Goal: Information Seeking & Learning: Understand process/instructions

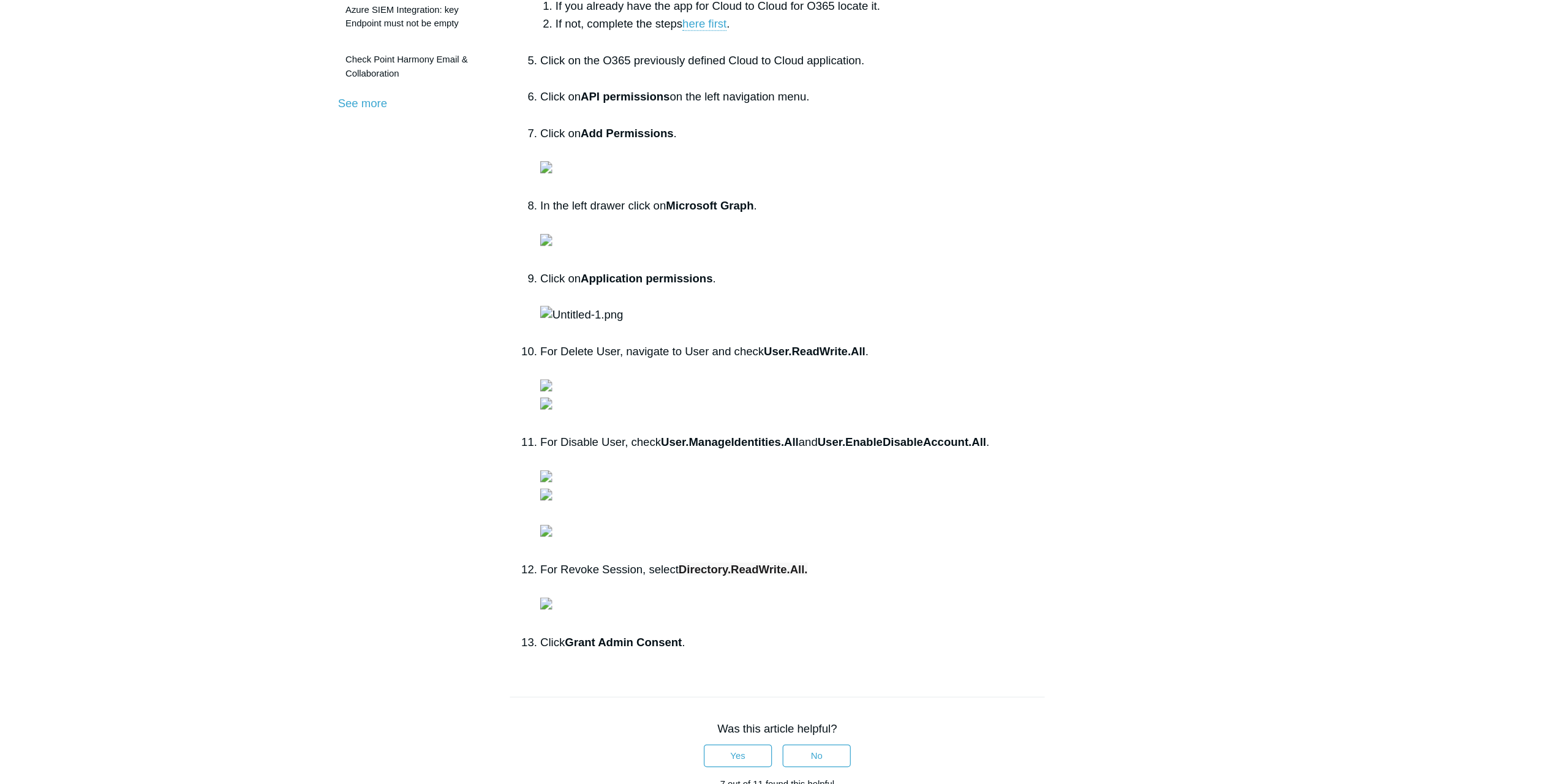
scroll to position [490, 0]
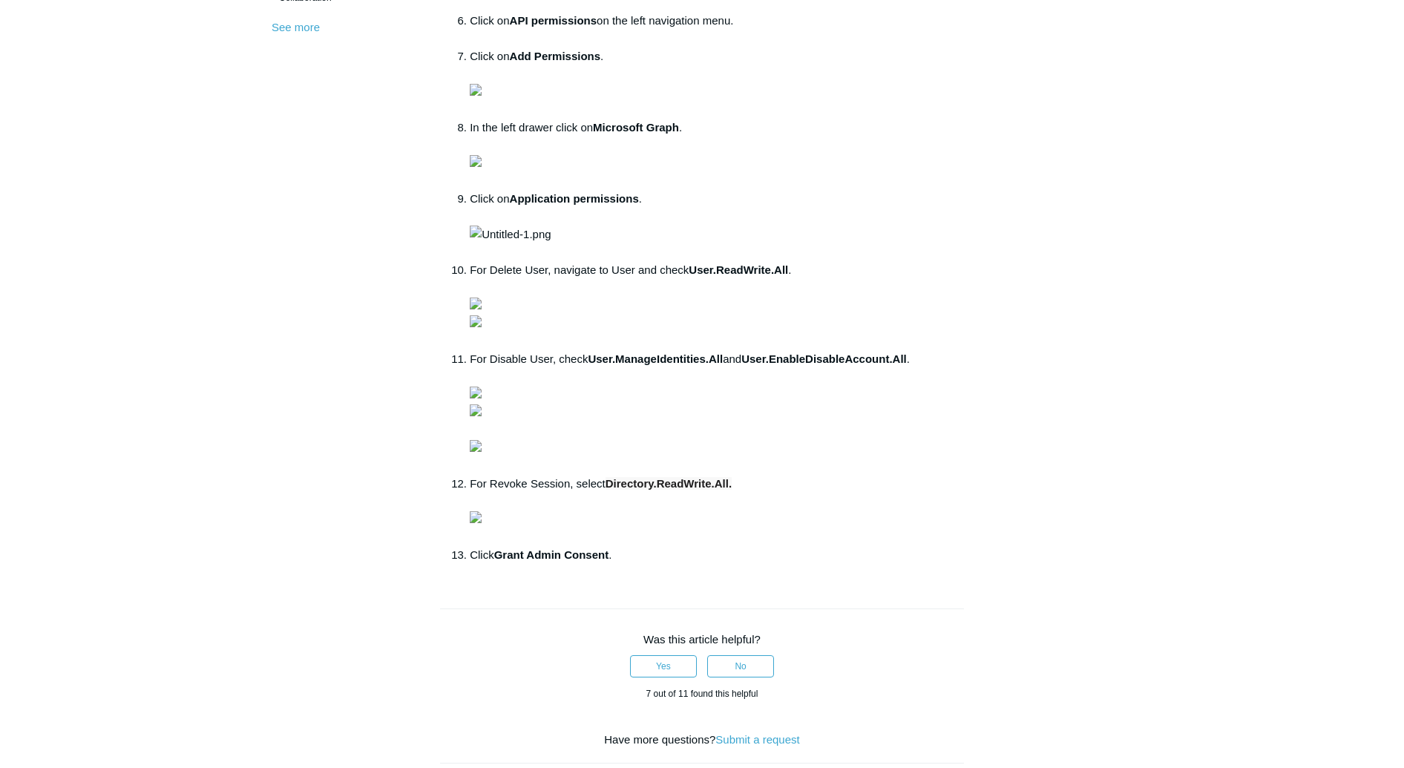
click at [482, 96] on img at bounding box center [476, 90] width 12 height 12
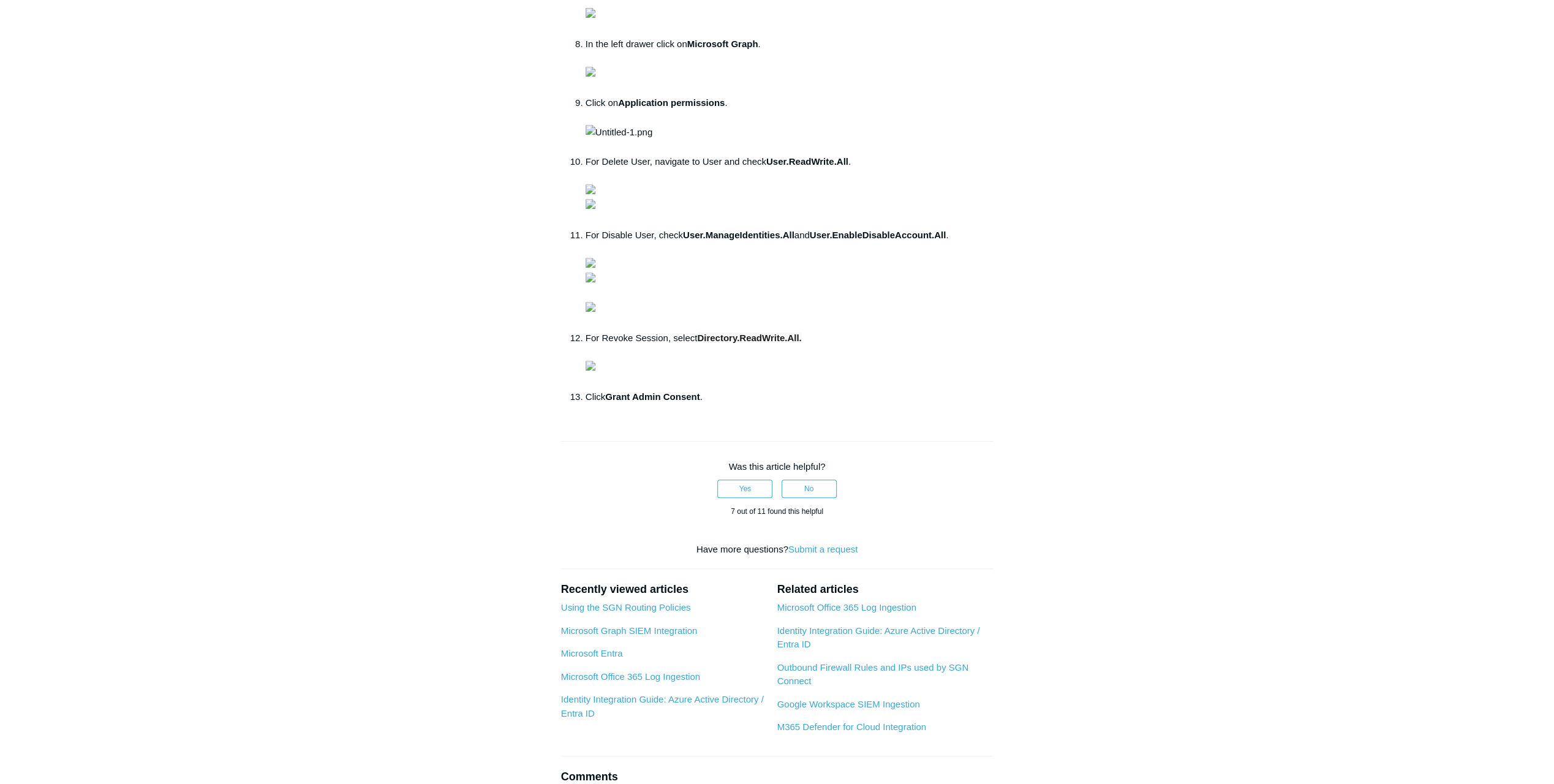
scroll to position [612, 0]
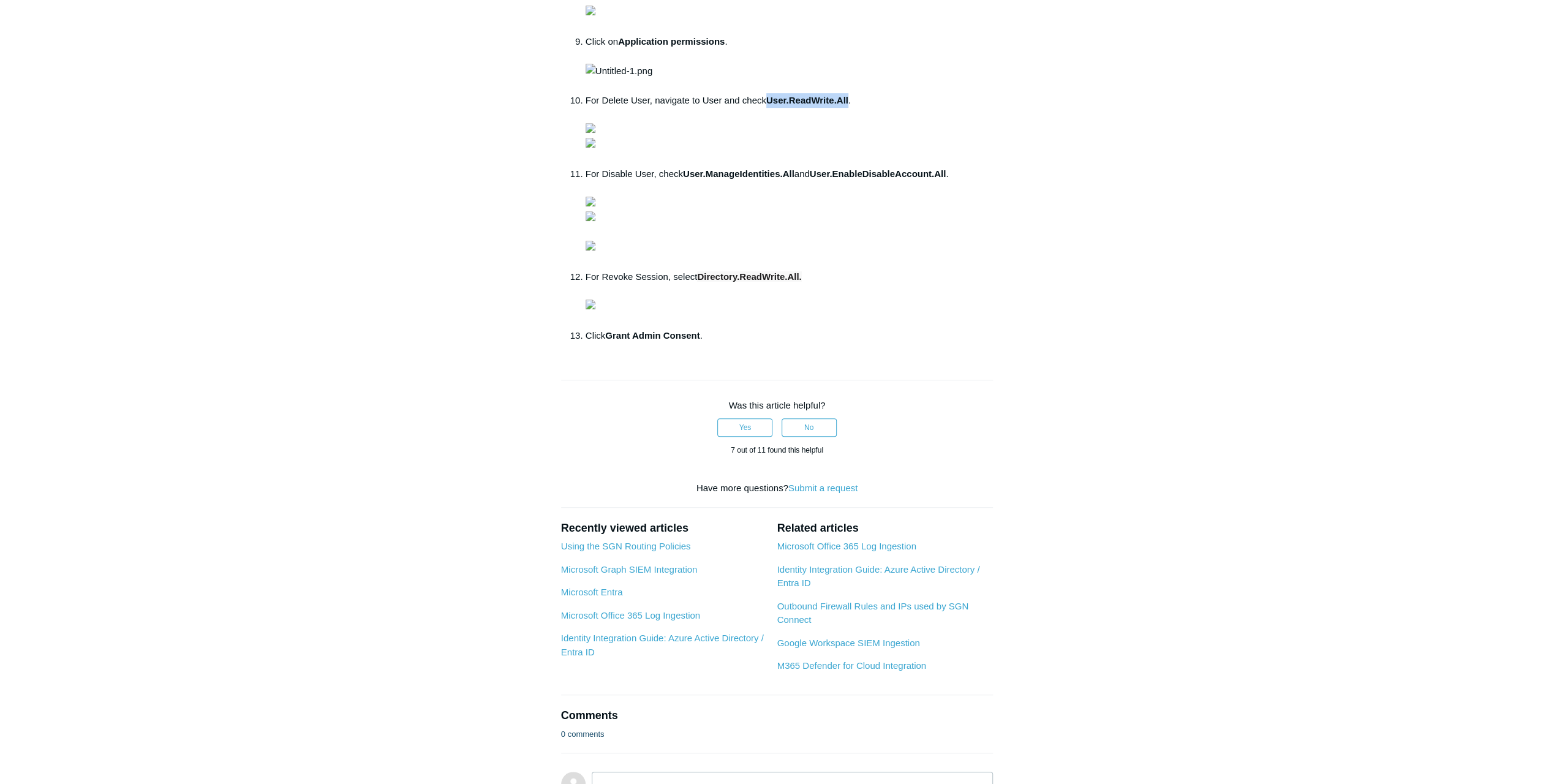
drag, startPoint x: 768, startPoint y: 538, endPoint x: 851, endPoint y: 539, distance: 83.0
click at [851, 167] on li "For Delete User, navigate to User and check User.ReadWrite.All ." at bounding box center [789, 130] width 408 height 73
copy strong "User.ReadWrite.All"
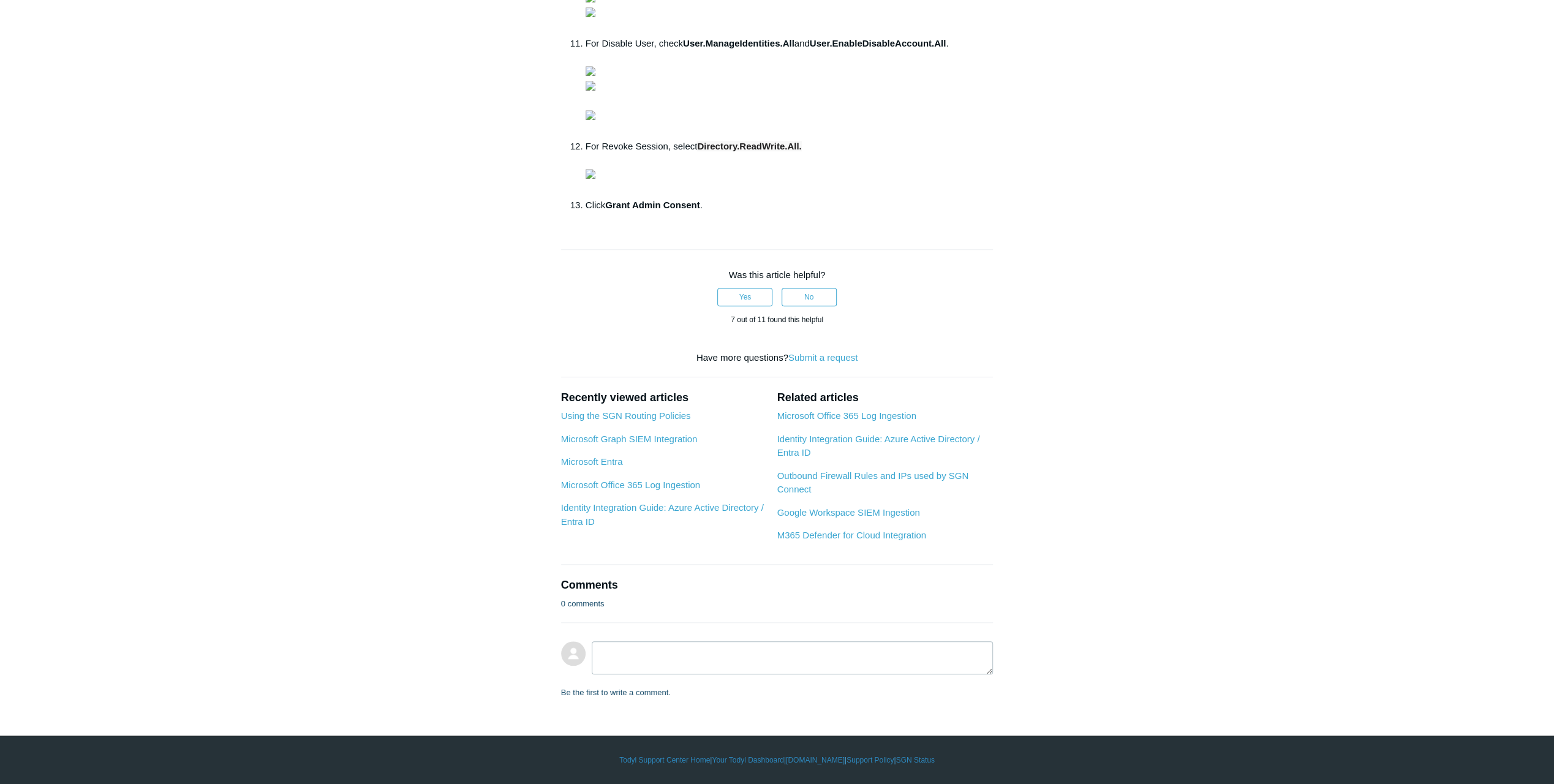
scroll to position [919, 0]
drag, startPoint x: 686, startPoint y: 558, endPoint x: 796, endPoint y: 557, distance: 110.0
click at [796, 139] on li "For Disable User, check User.ManageIdentities.All and User.EnableDisableAccount…" at bounding box center [789, 87] width 408 height 103
copy strong "User.ManageIdentities.All"
drag, startPoint x: 818, startPoint y: 559, endPoint x: 952, endPoint y: 560, distance: 134.0
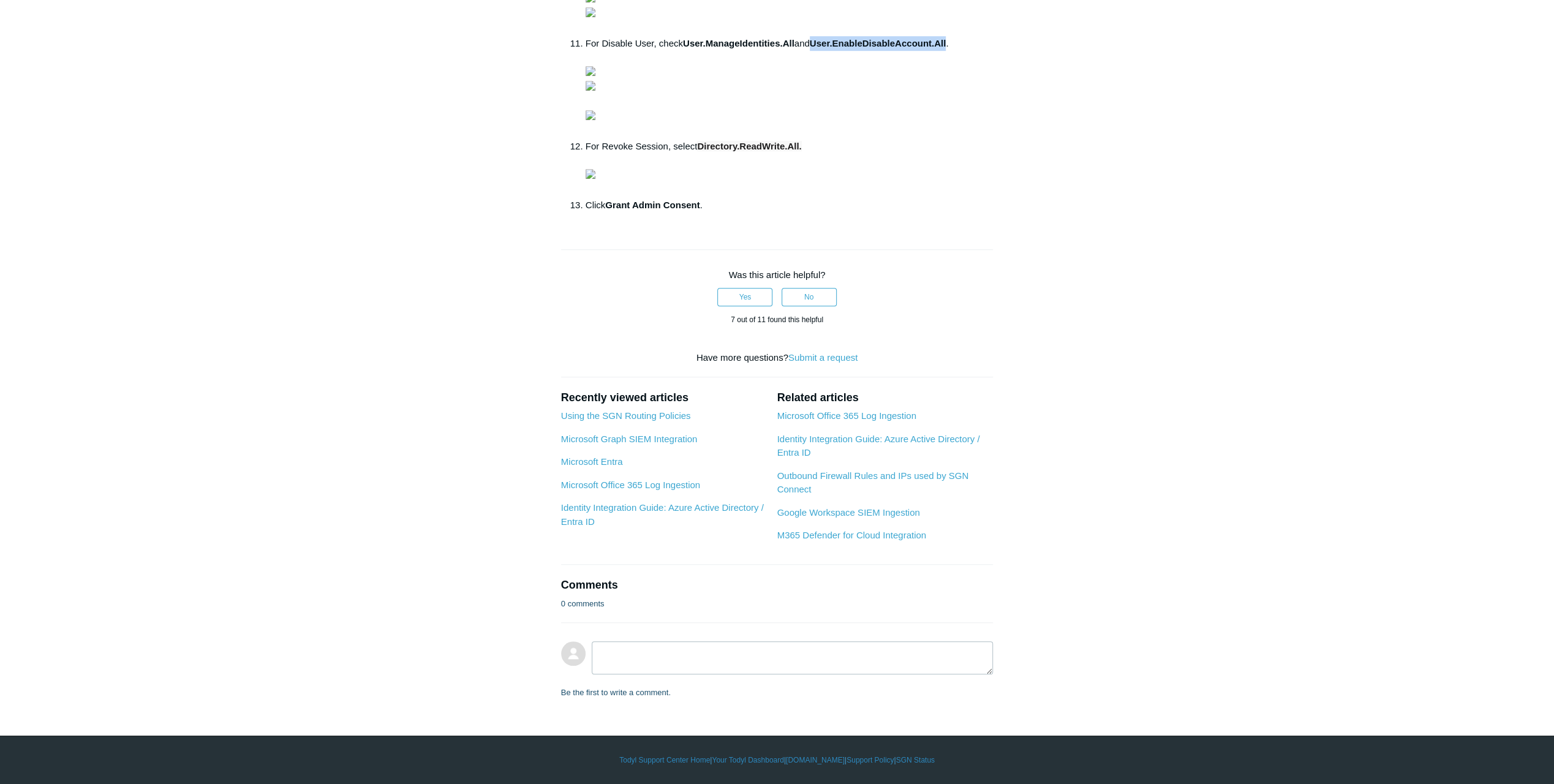
click at [946, 49] on strong "User.EnableDisableAccount.All" at bounding box center [877, 43] width 136 height 11
copy strong "User.EnableDisableAccount.All"
drag, startPoint x: 701, startPoint y: 574, endPoint x: 802, endPoint y: 574, distance: 101.0
click at [801, 151] on span "Directory.ReadWrite.All." at bounding box center [749, 146] width 104 height 11
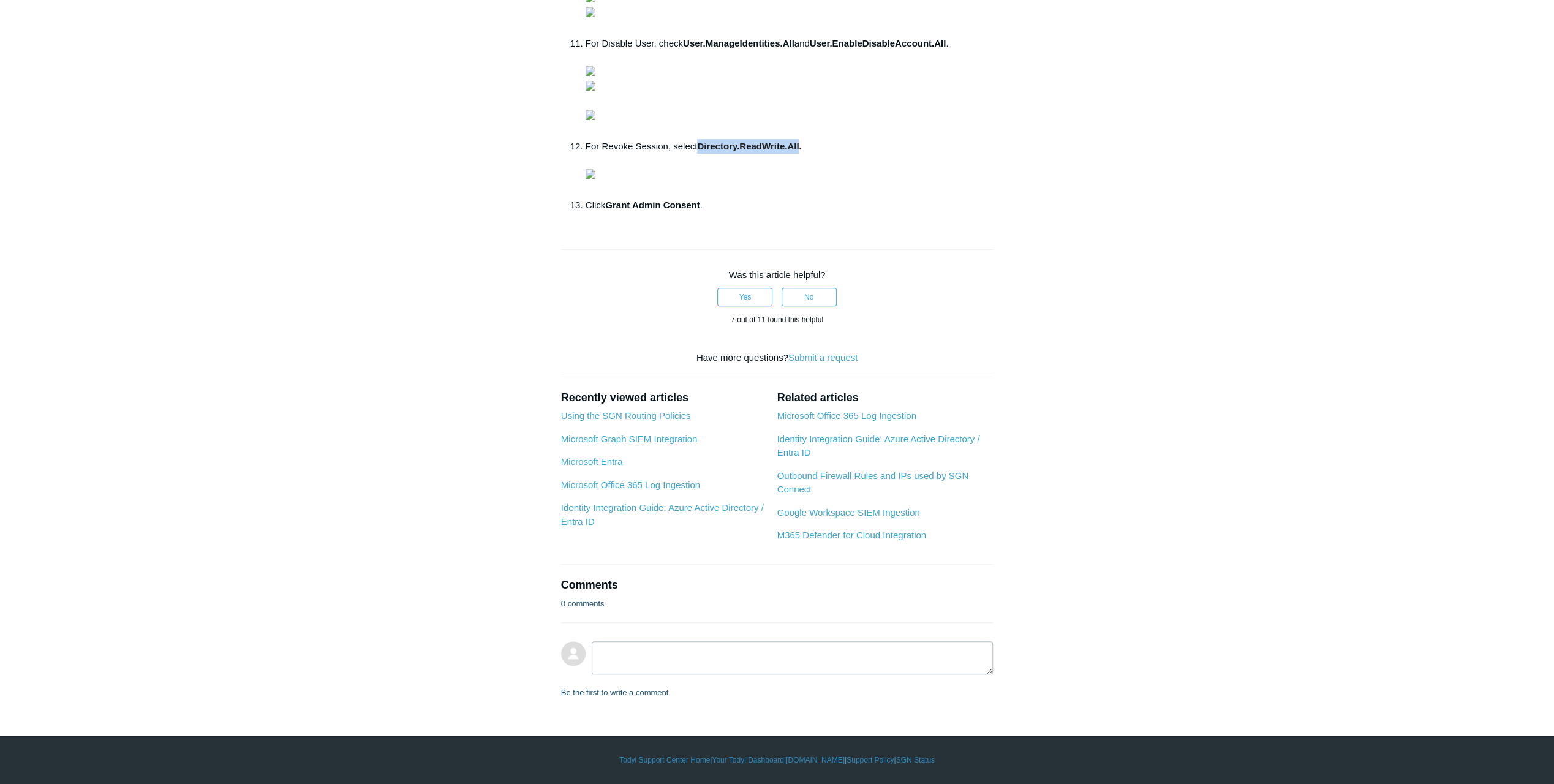
copy span "Directory.ReadWrite.All"
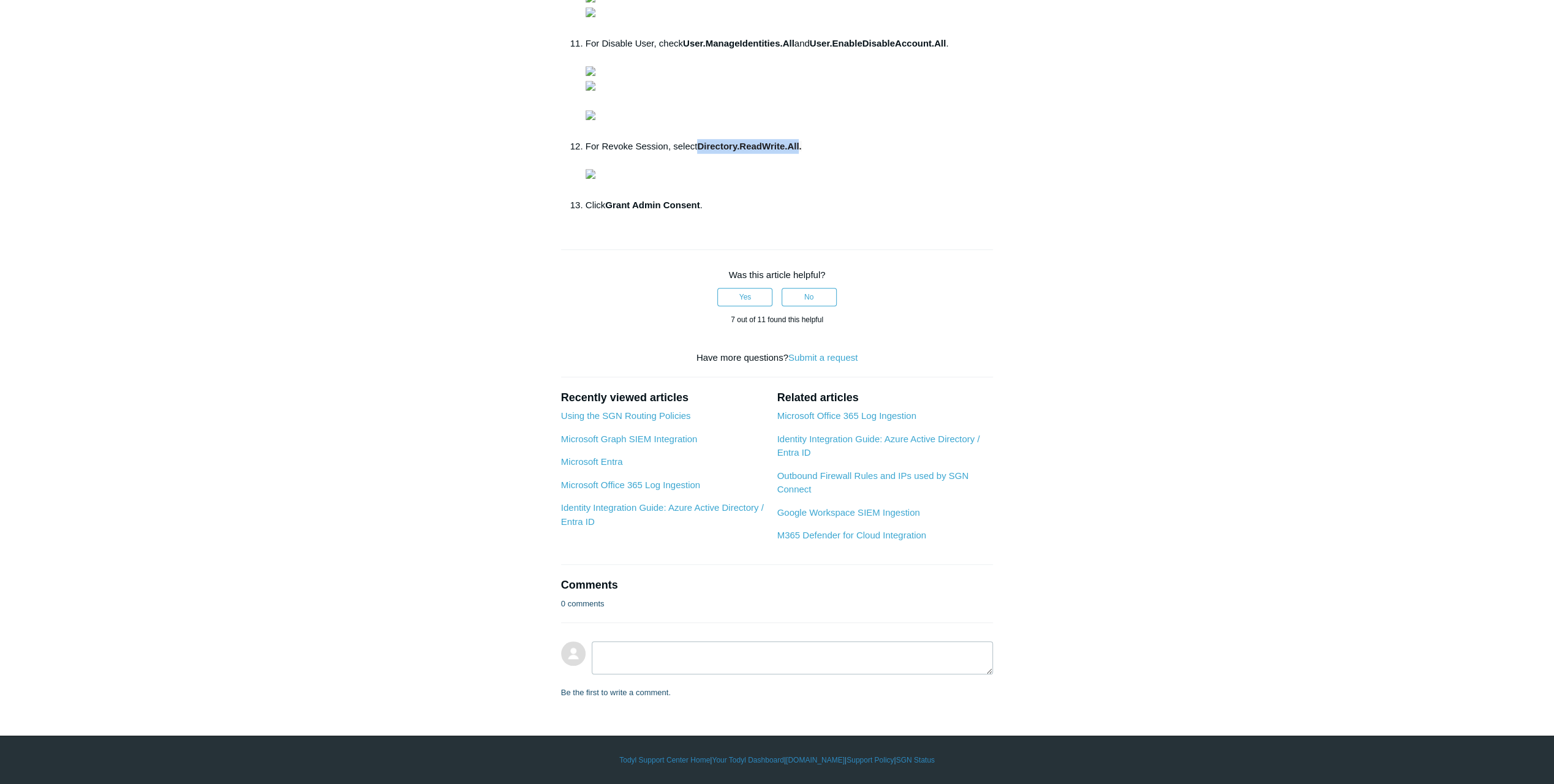
click at [704, 49] on strong "User.ManageIdentities.All" at bounding box center [738, 43] width 111 height 11
click at [705, 49] on strong "User.ManageIdentities.All" at bounding box center [738, 43] width 111 height 11
click at [696, 49] on strong "User.ManageIdentities.All" at bounding box center [738, 43] width 111 height 11
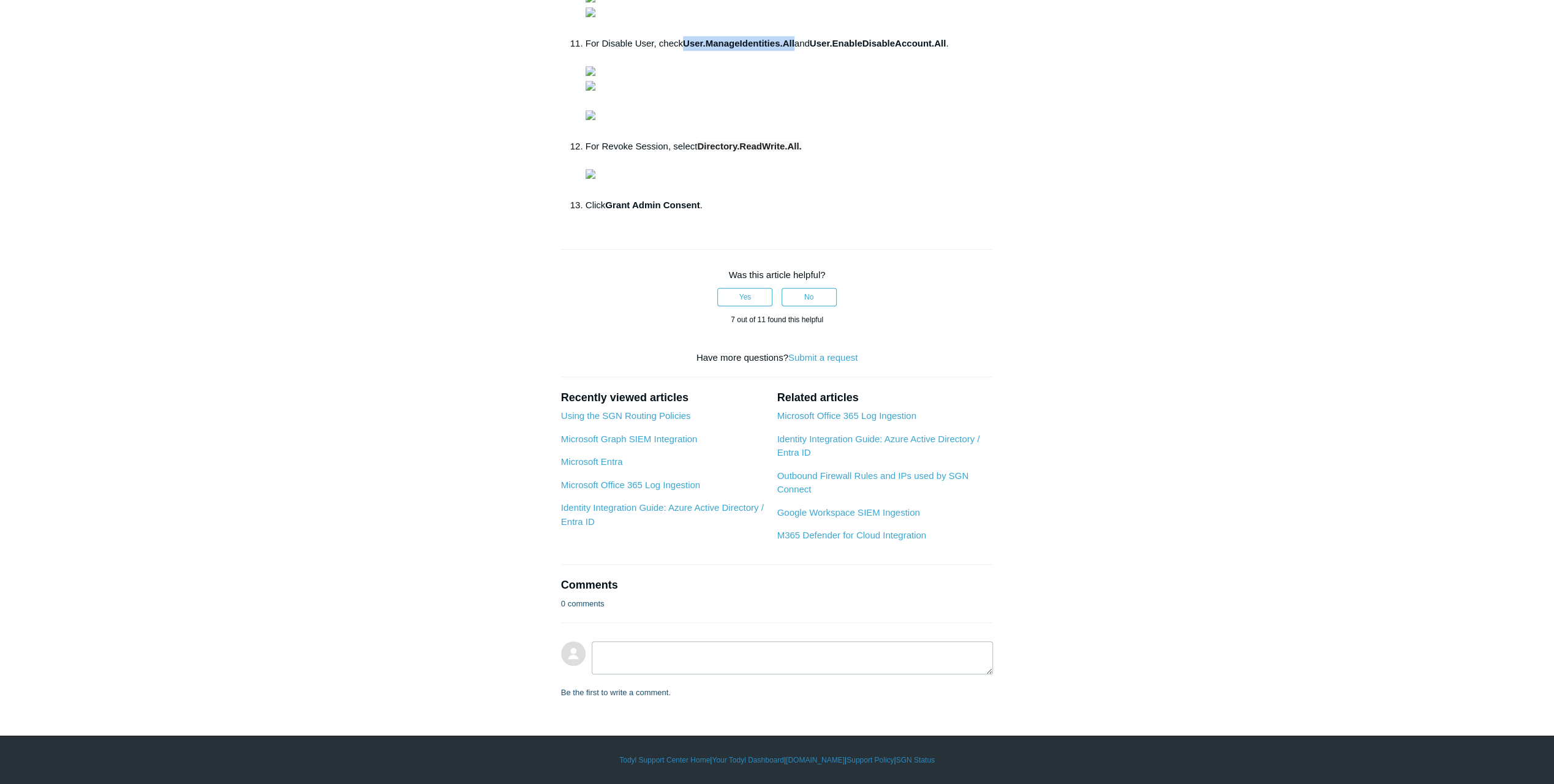
drag, startPoint x: 687, startPoint y: 252, endPoint x: 796, endPoint y: 253, distance: 109.0
click at [794, 49] on strong "User.ManageIdentities.All" at bounding box center [738, 43] width 111 height 11
copy strong "User.ManageIdentities.All"
drag, startPoint x: 818, startPoint y: 251, endPoint x: 954, endPoint y: 251, distance: 136.0
click at [954, 139] on li "For Disable User, check User.ManageIdentities.All and User.EnableDisableAccount…" at bounding box center [789, 87] width 408 height 103
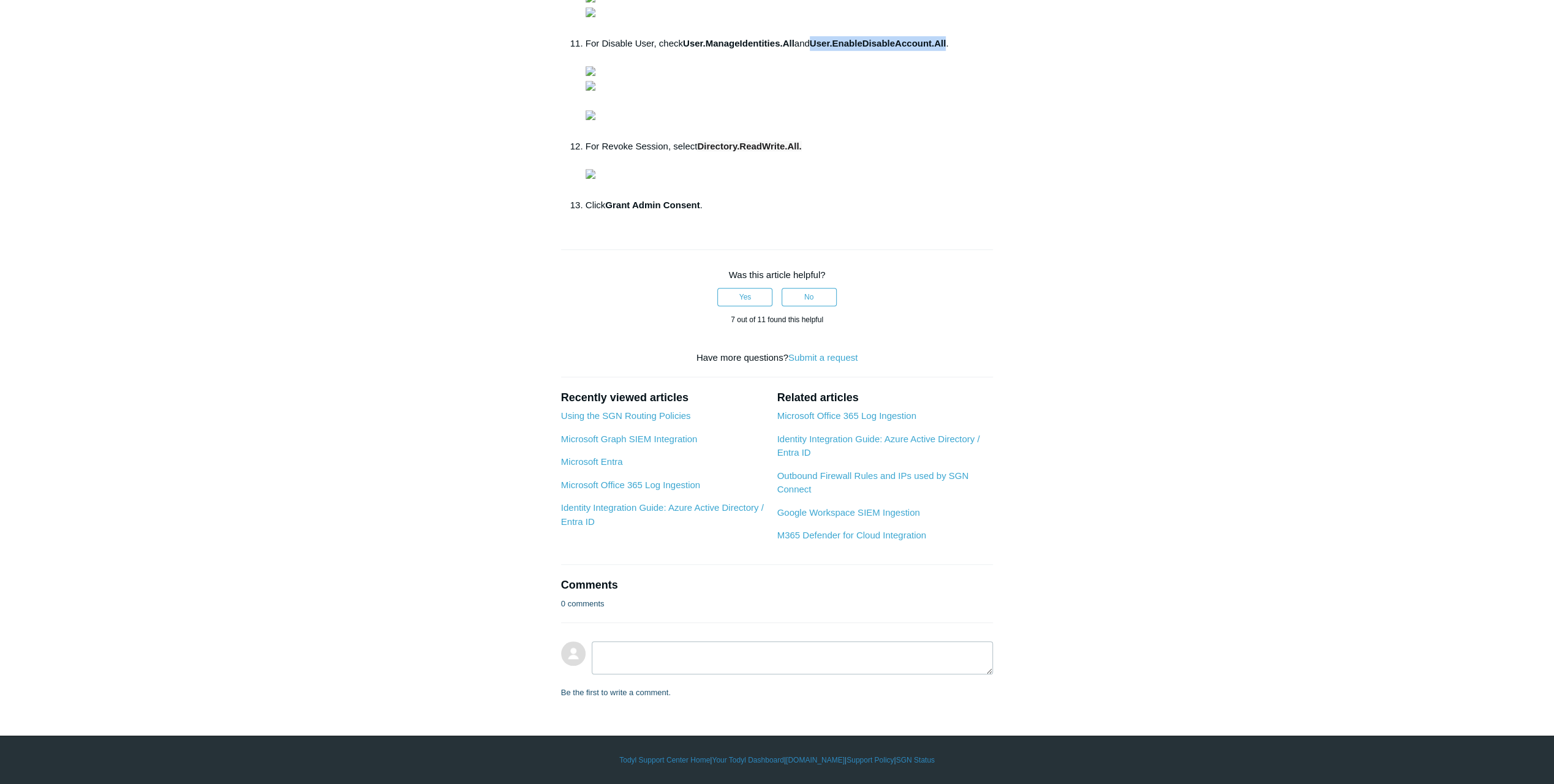
copy strong "User.EnableDisableAccount.All"
drag, startPoint x: 768, startPoint y: 170, endPoint x: 850, endPoint y: 170, distance: 82.0
copy strong "User.ReadWrite.All"
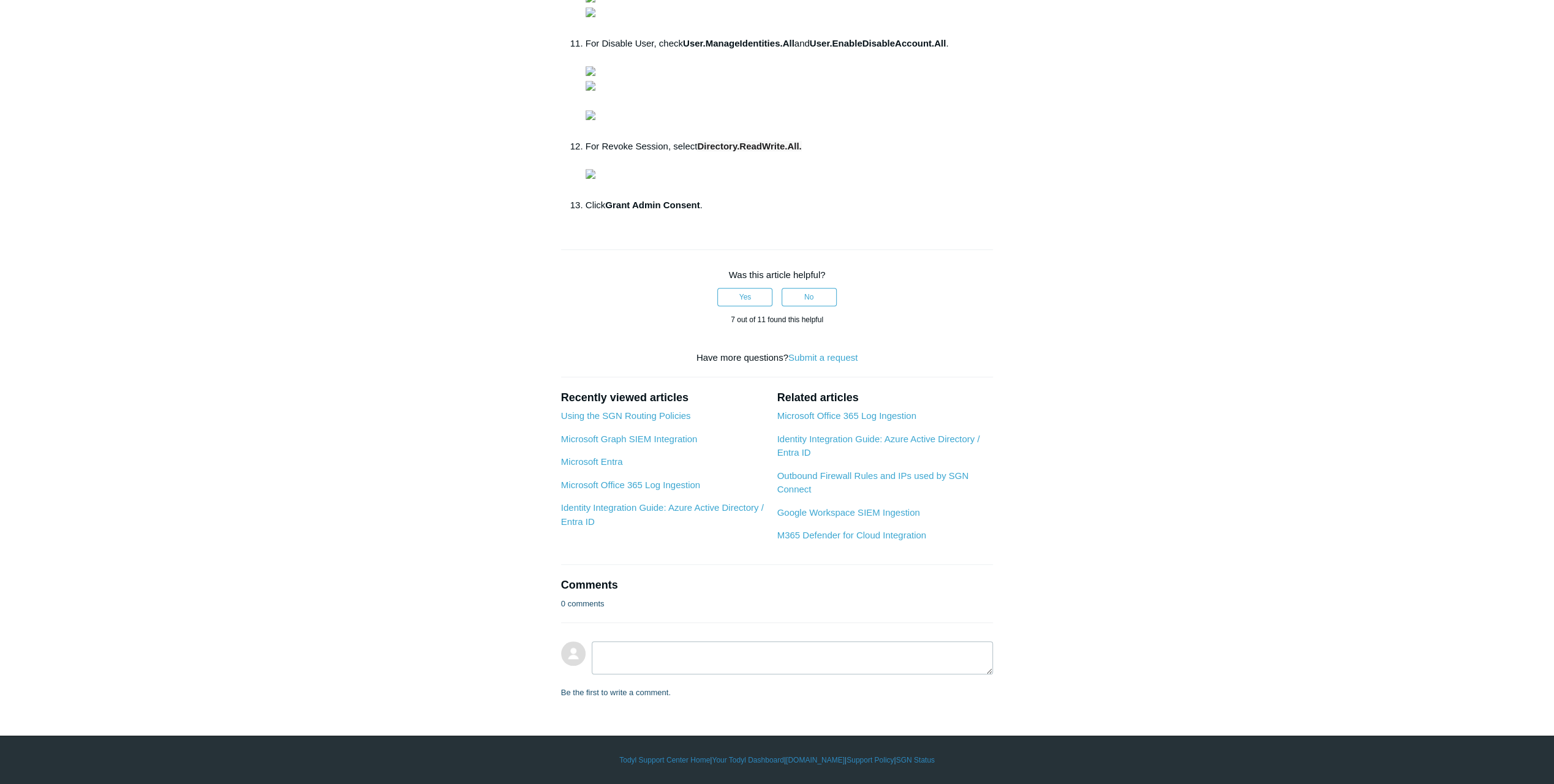
copy strong "User.ReadWrite.All"
drag, startPoint x: 700, startPoint y: 514, endPoint x: 801, endPoint y: 517, distance: 101.0
click at [801, 151] on span "Directory.ReadWrite.All." at bounding box center [749, 146] width 104 height 11
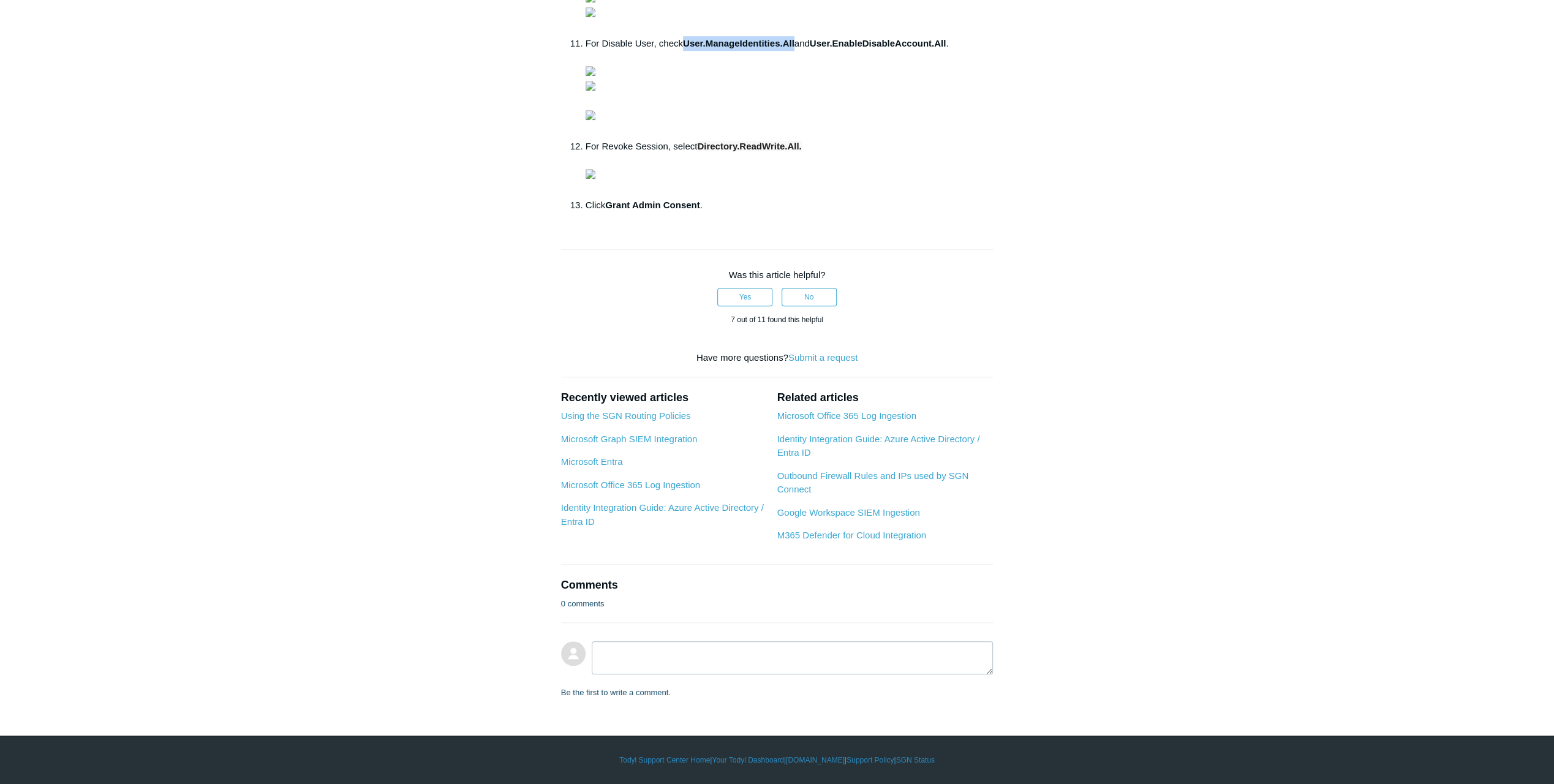
drag, startPoint x: 697, startPoint y: 312, endPoint x: 796, endPoint y: 312, distance: 99.0
click at [796, 139] on li "For Disable User, check User.ManageIdentities.All and User.EnableDisableAccount…" at bounding box center [789, 87] width 408 height 103
drag, startPoint x: 818, startPoint y: 314, endPoint x: 954, endPoint y: 309, distance: 136.1
click at [954, 139] on li "For Disable User, check User.ManageIdentities.All and User.EnableDisableAccount…" at bounding box center [789, 87] width 408 height 103
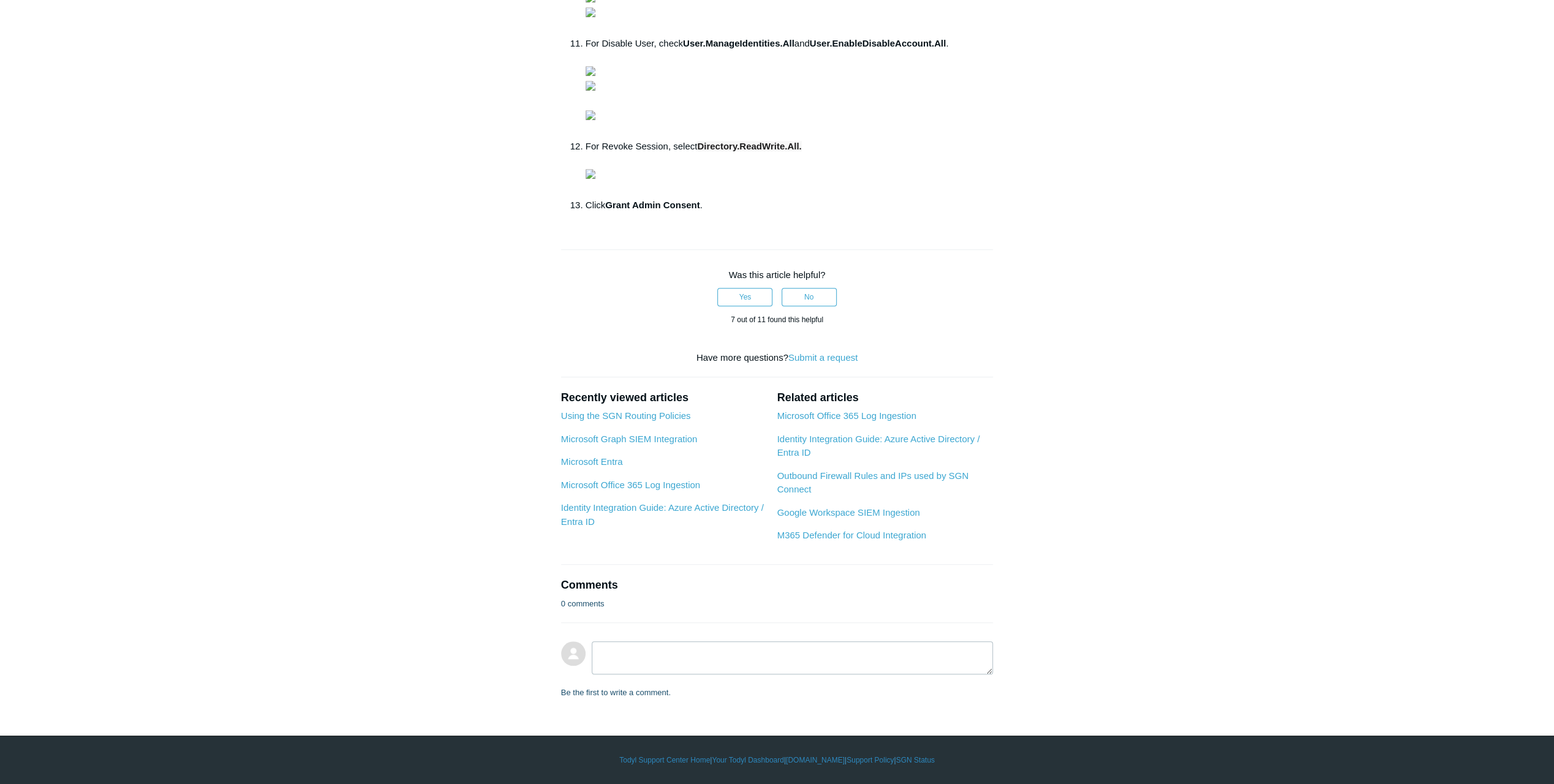
drag, startPoint x: 774, startPoint y: 232, endPoint x: 850, endPoint y: 234, distance: 76.0
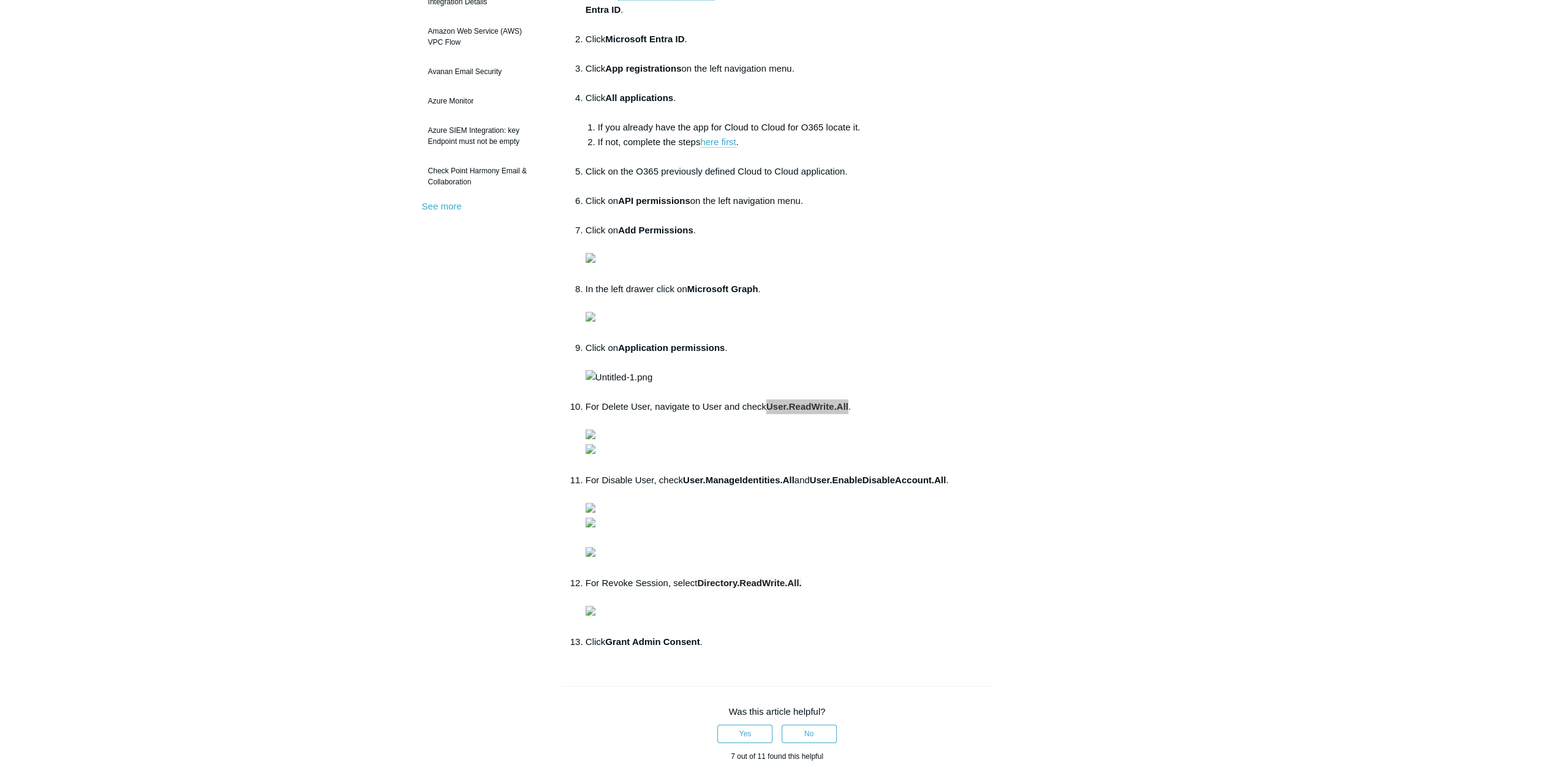
scroll to position [0, 0]
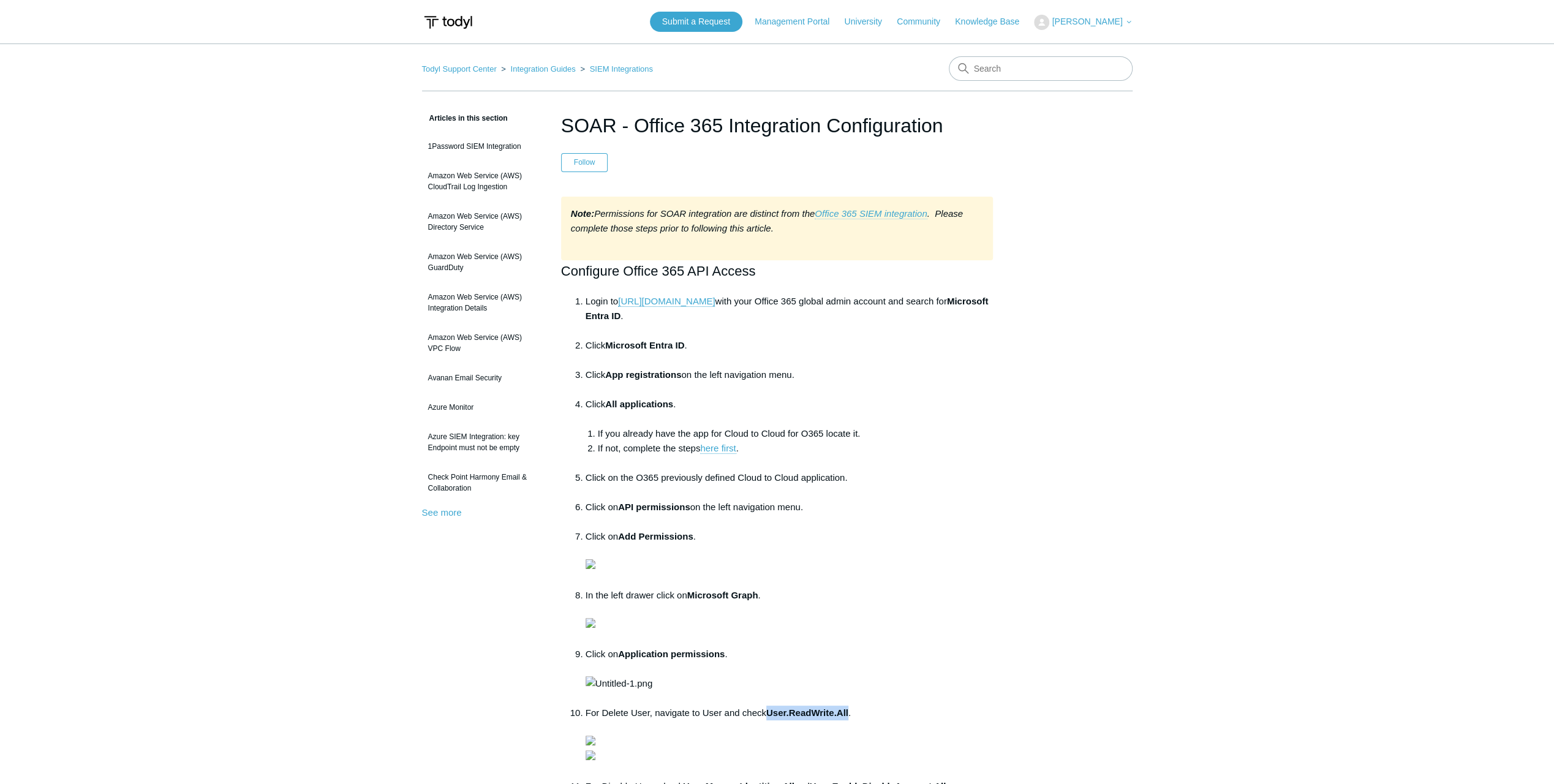
click at [872, 208] on link "Office 365 SIEM integration" at bounding box center [871, 213] width 112 height 11
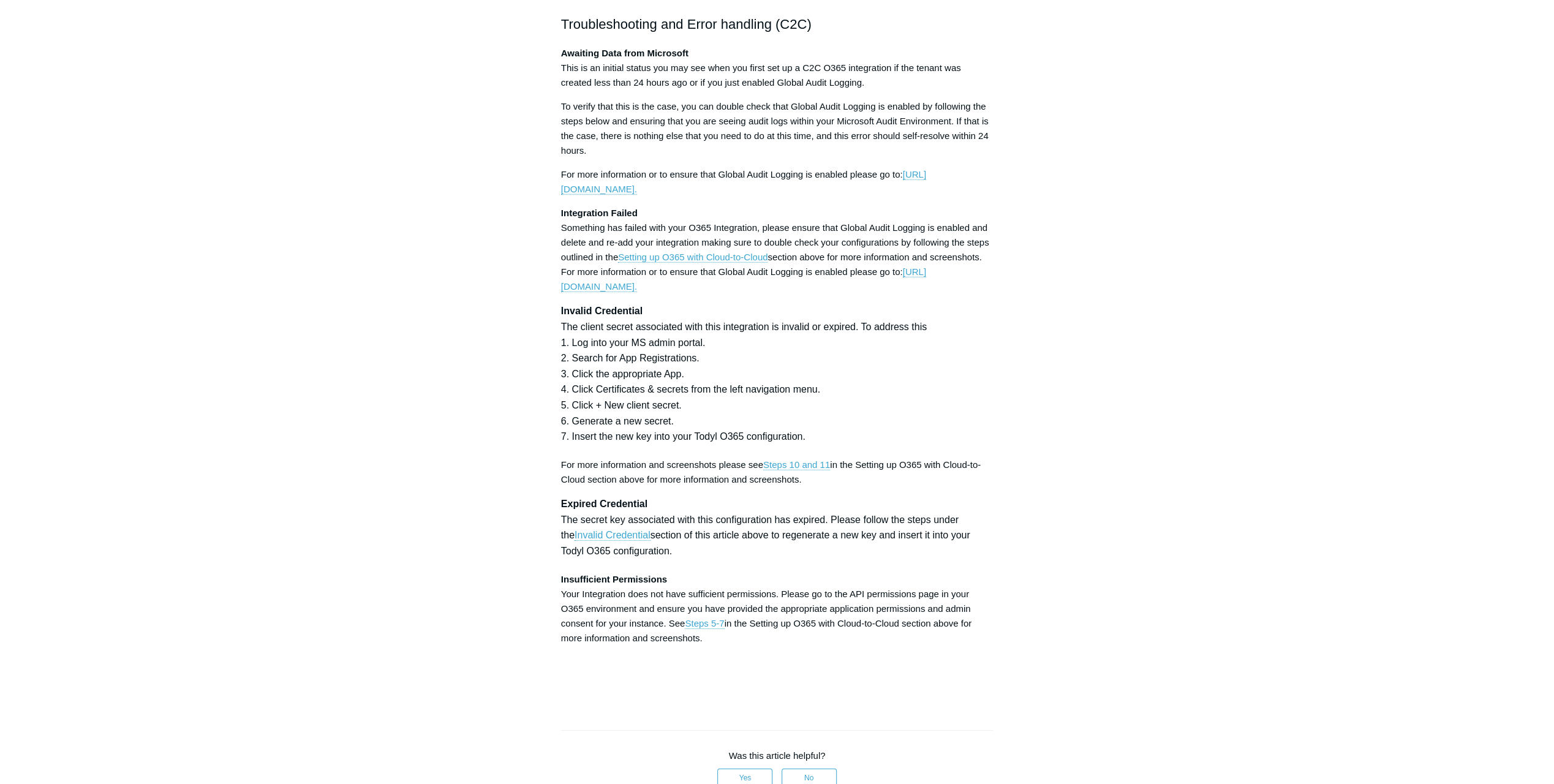
scroll to position [2879, 0]
